Goal: Task Accomplishment & Management: Manage account settings

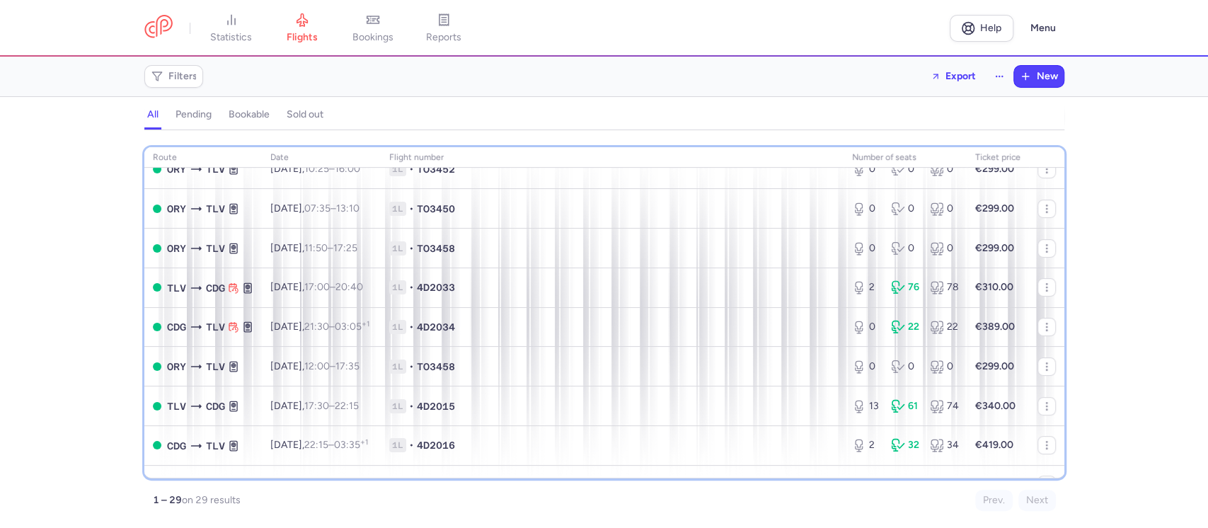
scroll to position [181, 0]
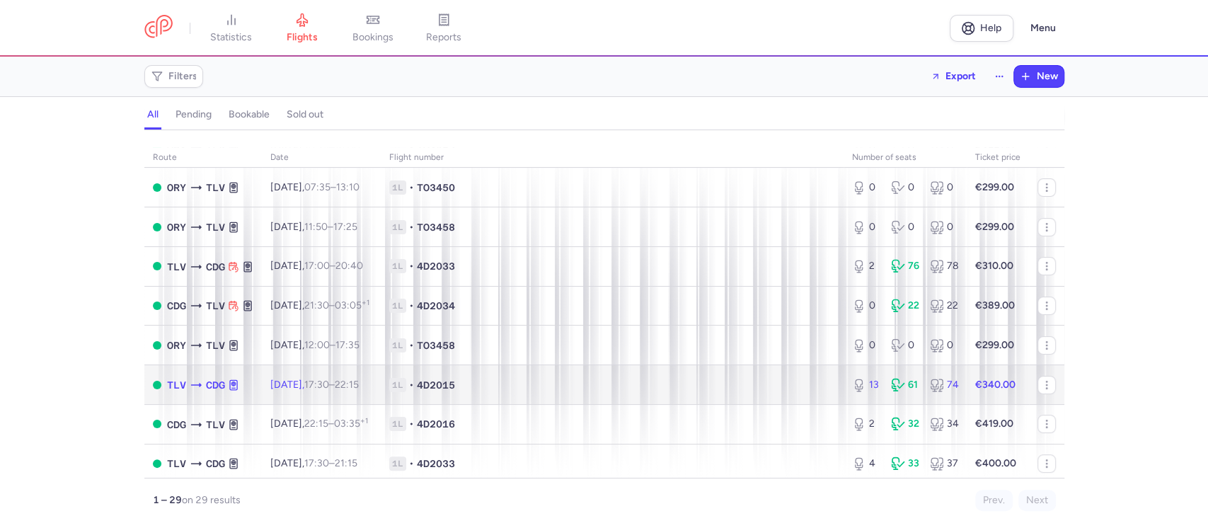
click at [359, 388] on time "22:15 +0" at bounding box center [347, 385] width 24 height 12
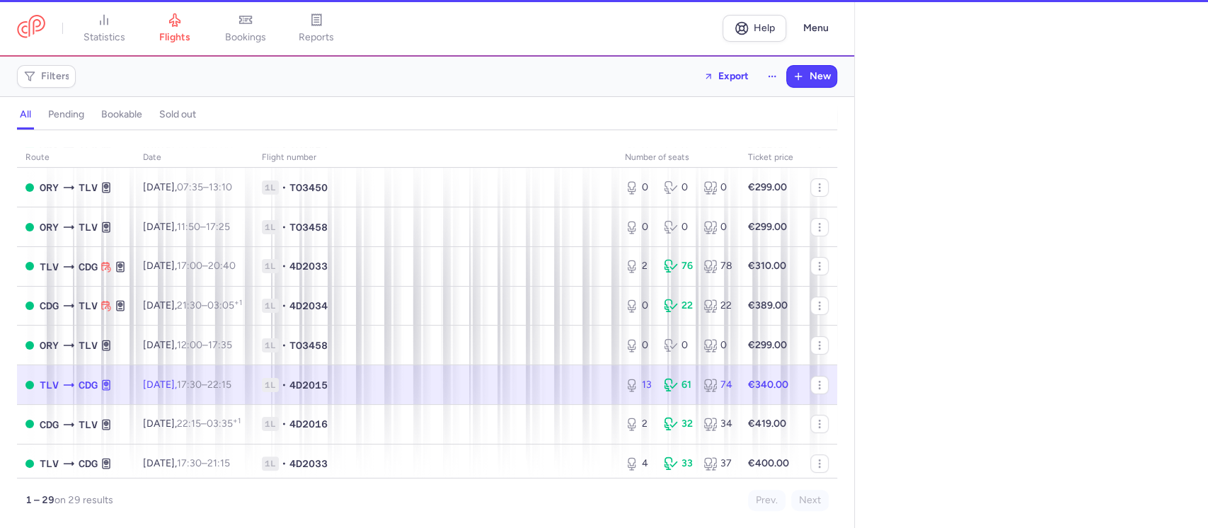
select select "hours"
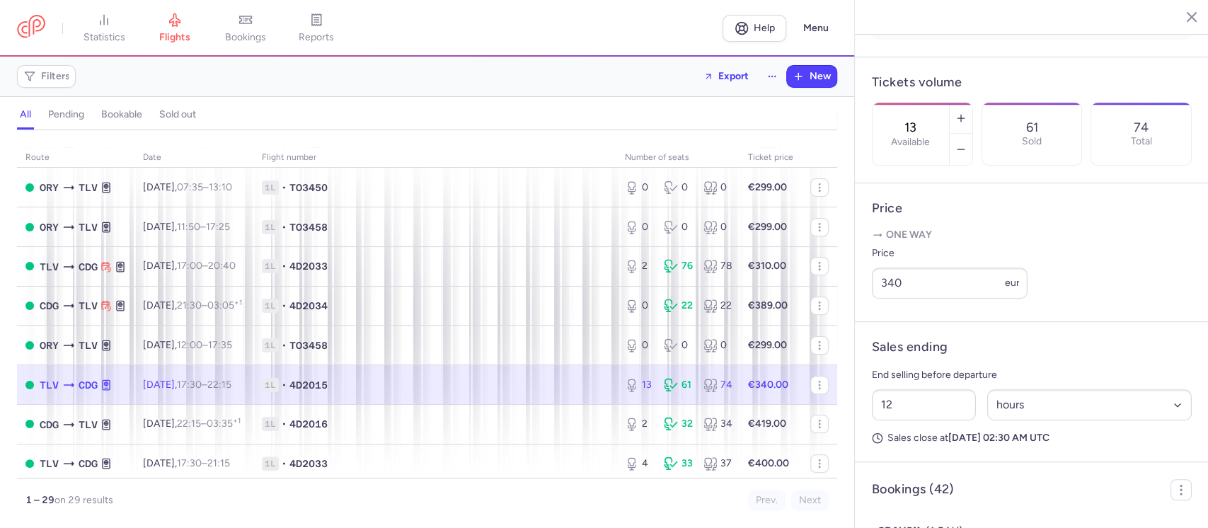
scroll to position [462, 0]
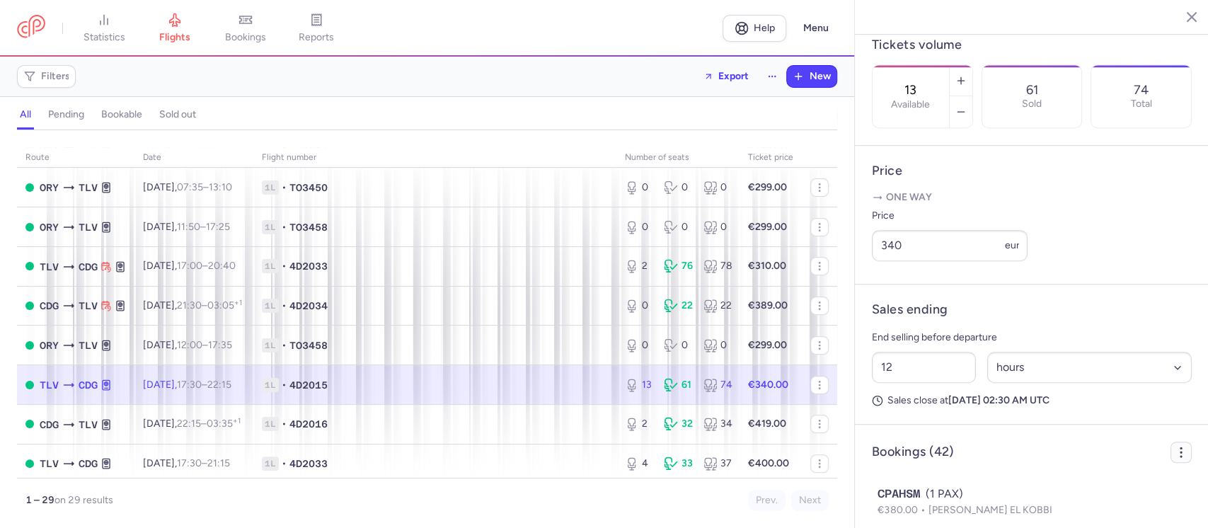
click at [1174, 459] on icon "button" at bounding box center [1181, 452] width 14 height 14
click at [1100, 413] on span "Export PNL" at bounding box center [1115, 412] width 106 height 14
click at [1070, 414] on span "Export PNL" at bounding box center [1115, 412] width 106 height 14
drag, startPoint x: 1070, startPoint y: 414, endPoint x: 1104, endPoint y: 410, distance: 34.1
click at [1104, 410] on span "Export PNL" at bounding box center [1115, 412] width 106 height 14
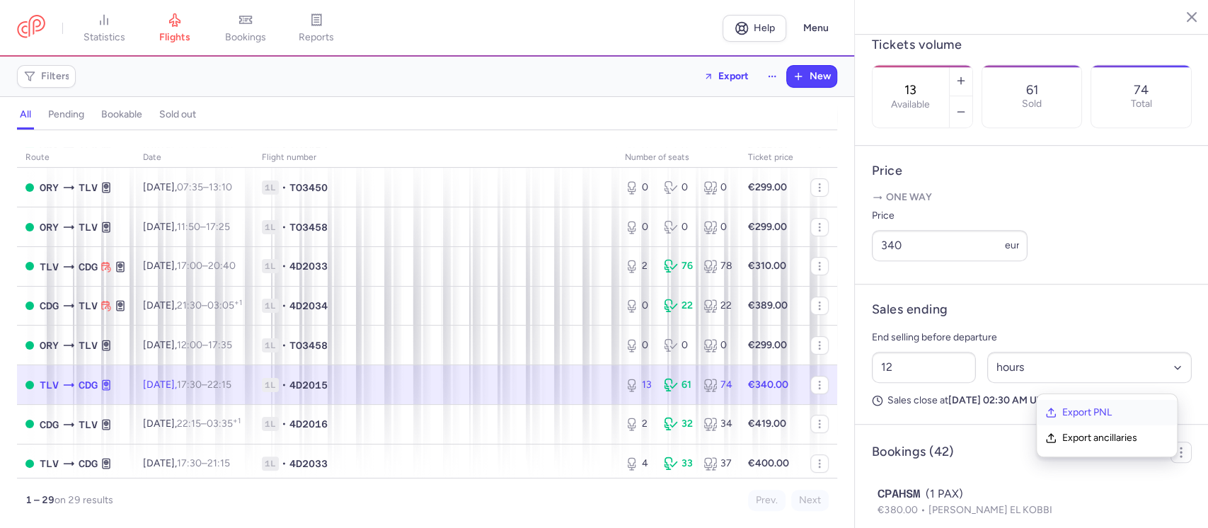
click at [1094, 414] on span "Export PNL" at bounding box center [1115, 412] width 106 height 14
click at [1052, 412] on icon "button" at bounding box center [1050, 412] width 11 height 11
click at [1073, 441] on span "Export ancillaries" at bounding box center [1115, 438] width 106 height 14
click at [674, 391] on div "61" at bounding box center [678, 385] width 28 height 14
click at [810, 383] on button "button" at bounding box center [819, 385] width 18 height 18
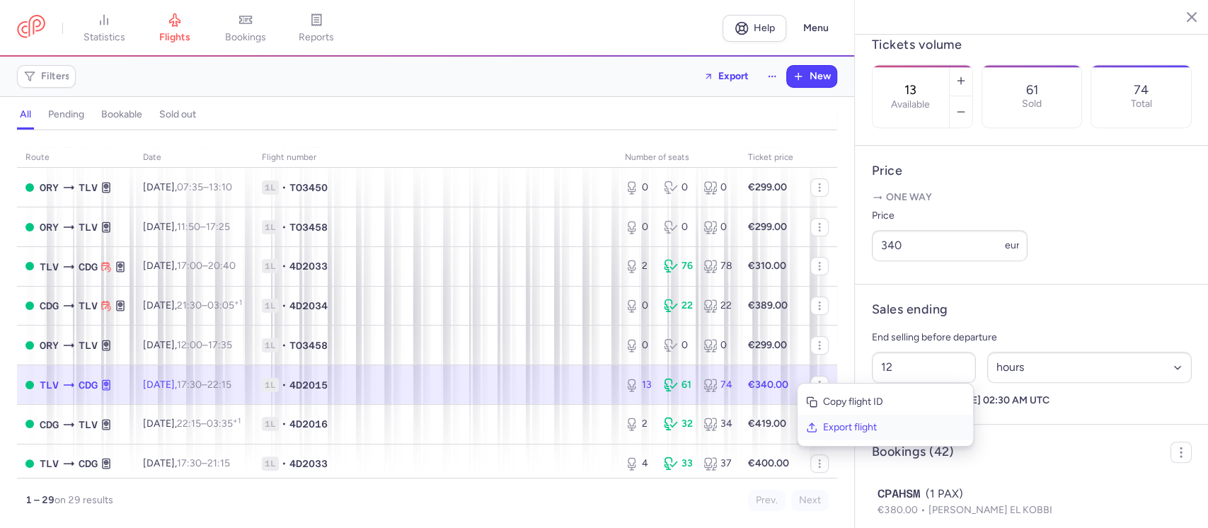
click at [845, 428] on span "Export flight" at bounding box center [894, 427] width 142 height 14
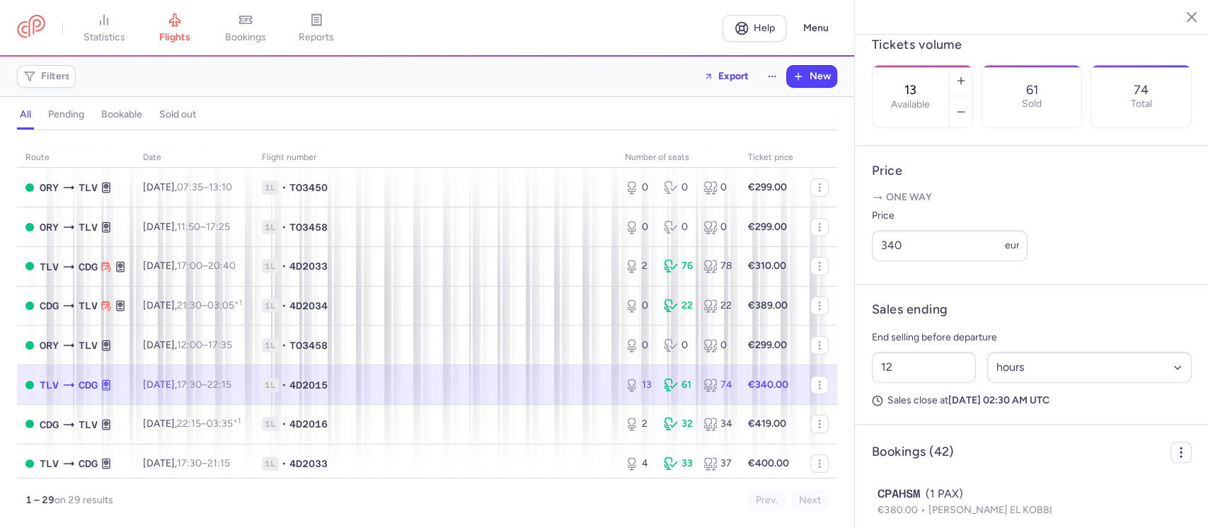
click at [1174, 459] on icon "button" at bounding box center [1181, 452] width 14 height 14
click at [1085, 412] on span "Export PNL" at bounding box center [1115, 412] width 106 height 14
click at [1090, 411] on span "Export PNL" at bounding box center [1115, 412] width 106 height 14
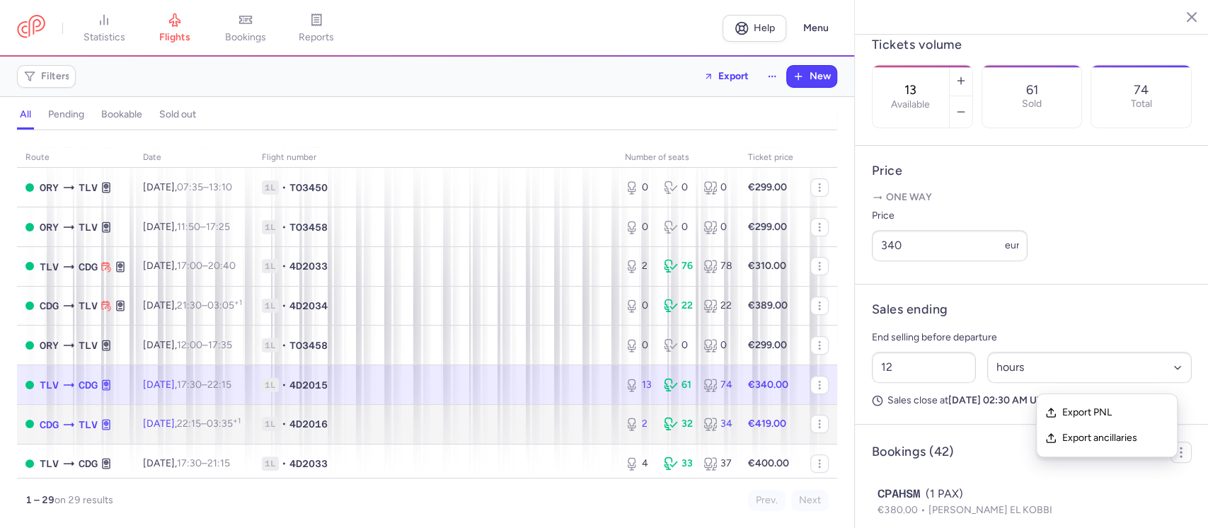
click at [328, 427] on span "4D2016" at bounding box center [308, 424] width 38 height 14
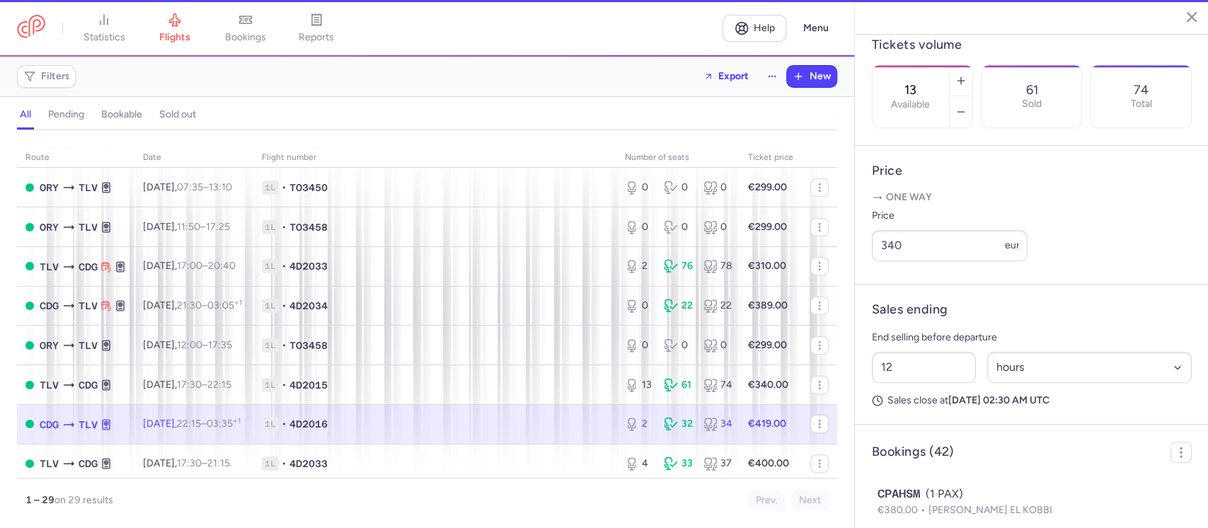
type input "2"
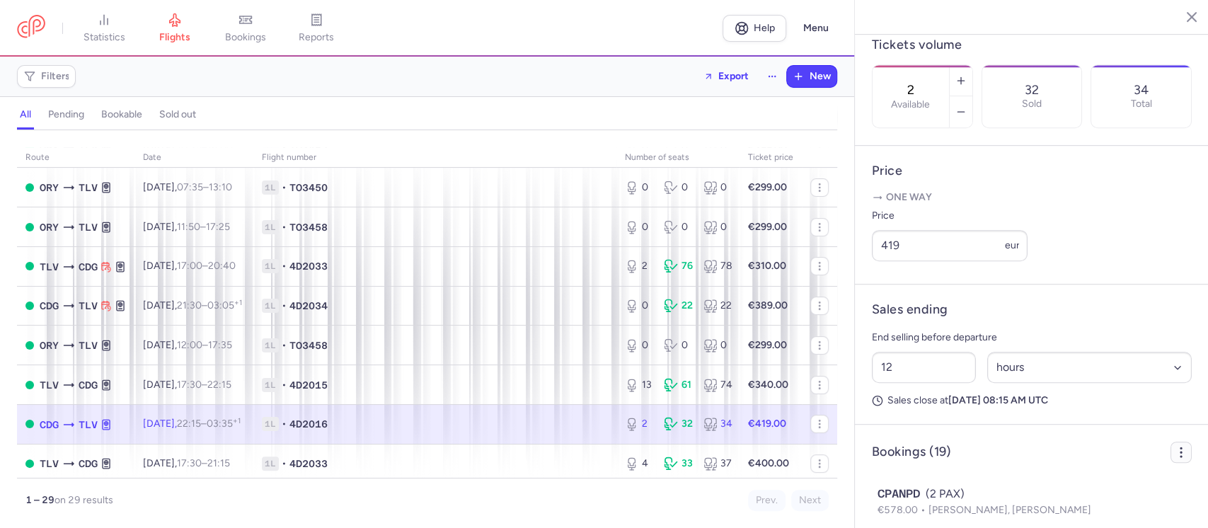
click at [1174, 459] on icon "button" at bounding box center [1181, 452] width 14 height 14
click at [1077, 407] on span "Export PNL" at bounding box center [1115, 412] width 106 height 14
